Goal: Task Accomplishment & Management: Manage account settings

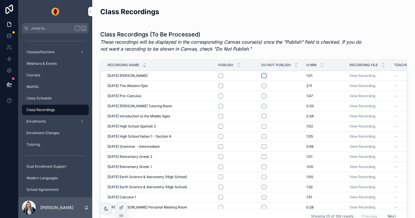
click at [264, 74] on button "scrollable content" at bounding box center [264, 75] width 5 height 5
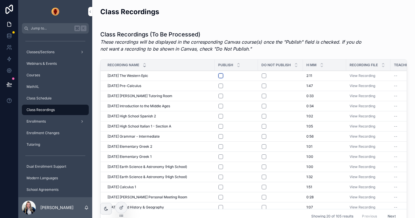
click at [221, 76] on button "scrollable content" at bounding box center [221, 75] width 5 height 5
click at [221, 86] on button "scrollable content" at bounding box center [221, 85] width 5 height 5
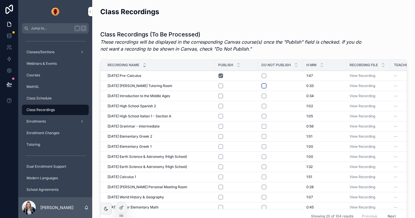
click at [265, 86] on button "scrollable content" at bounding box center [264, 85] width 5 height 5
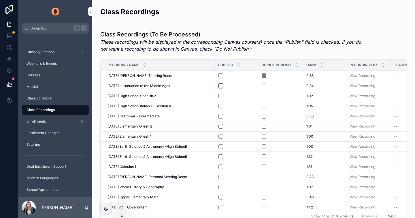
click at [221, 85] on button "scrollable content" at bounding box center [221, 85] width 5 height 5
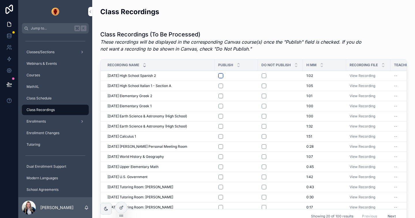
click at [222, 74] on button "scrollable content" at bounding box center [221, 75] width 5 height 5
click at [221, 86] on button "scrollable content" at bounding box center [221, 85] width 5 height 5
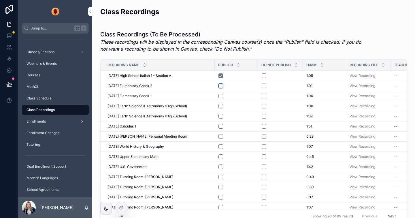
click at [222, 85] on button "scrollable content" at bounding box center [221, 85] width 5 height 5
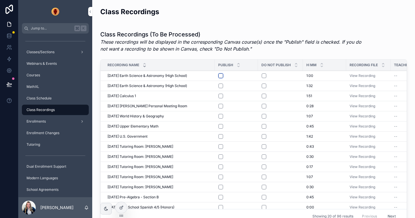
click at [223, 75] on button "scrollable content" at bounding box center [221, 75] width 5 height 5
click at [222, 85] on button "scrollable content" at bounding box center [221, 85] width 5 height 5
click at [222, 96] on button "scrollable content" at bounding box center [221, 95] width 5 height 5
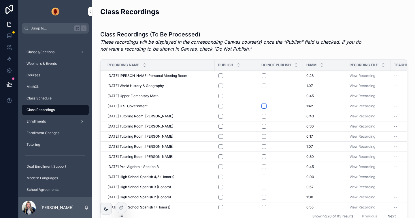
click at [265, 106] on button "scrollable content" at bounding box center [264, 106] width 5 height 5
click at [264, 105] on button "scrollable content" at bounding box center [264, 106] width 5 height 5
click at [264, 75] on button "scrollable content" at bounding box center [264, 75] width 5 height 5
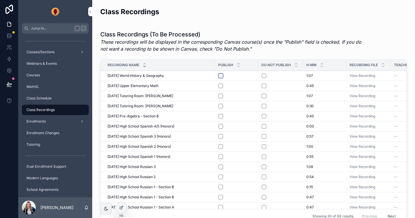
click at [222, 75] on button "scrollable content" at bounding box center [221, 75] width 5 height 5
click at [221, 85] on button "scrollable content" at bounding box center [221, 85] width 5 height 5
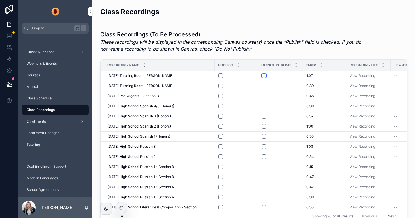
click at [265, 75] on button "scrollable content" at bounding box center [264, 75] width 5 height 5
click at [264, 85] on button "scrollable content" at bounding box center [264, 85] width 5 height 5
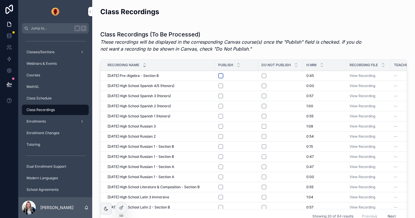
click at [221, 75] on button "scrollable content" at bounding box center [221, 75] width 5 height 5
click at [265, 86] on button "scrollable content" at bounding box center [264, 85] width 5 height 5
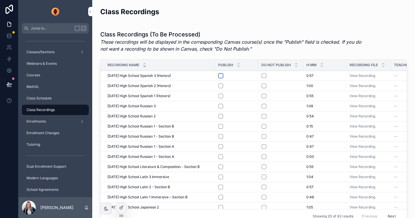
click at [220, 76] on button "scrollable content" at bounding box center [221, 75] width 5 height 5
click at [221, 84] on button "scrollable content" at bounding box center [221, 85] width 5 height 5
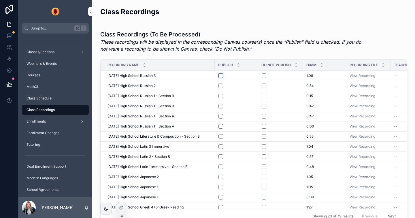
click at [221, 76] on button "scrollable content" at bounding box center [221, 75] width 5 height 5
click at [221, 85] on button "scrollable content" at bounding box center [221, 85] width 5 height 5
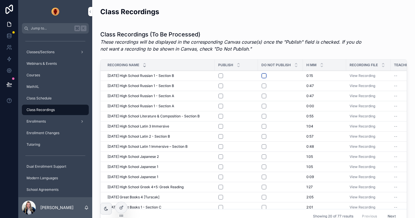
click at [264, 76] on button "scrollable content" at bounding box center [264, 75] width 5 height 5
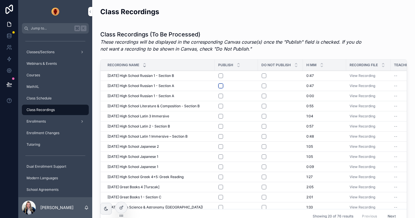
click at [221, 85] on button "scrollable content" at bounding box center [221, 85] width 5 height 5
click at [220, 75] on button "scrollable content" at bounding box center [221, 75] width 5 height 5
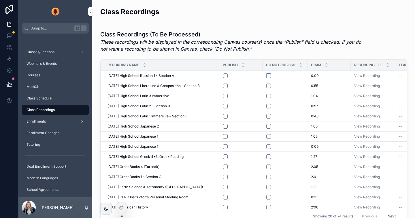
click at [267, 74] on button "scrollable content" at bounding box center [269, 75] width 5 height 5
